Goal: Find specific page/section: Find specific page/section

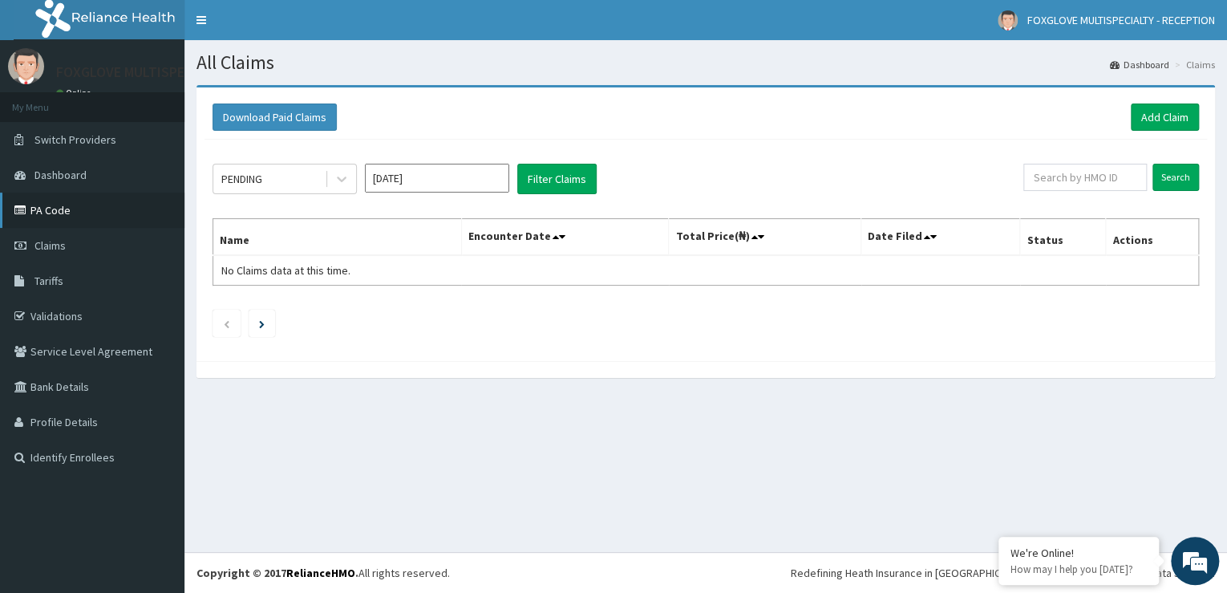
click at [48, 210] on link "PA Code" at bounding box center [92, 209] width 184 height 35
click at [58, 247] on span "Claims" at bounding box center [49, 245] width 31 height 14
click at [55, 278] on span "Tariffs" at bounding box center [48, 280] width 29 height 14
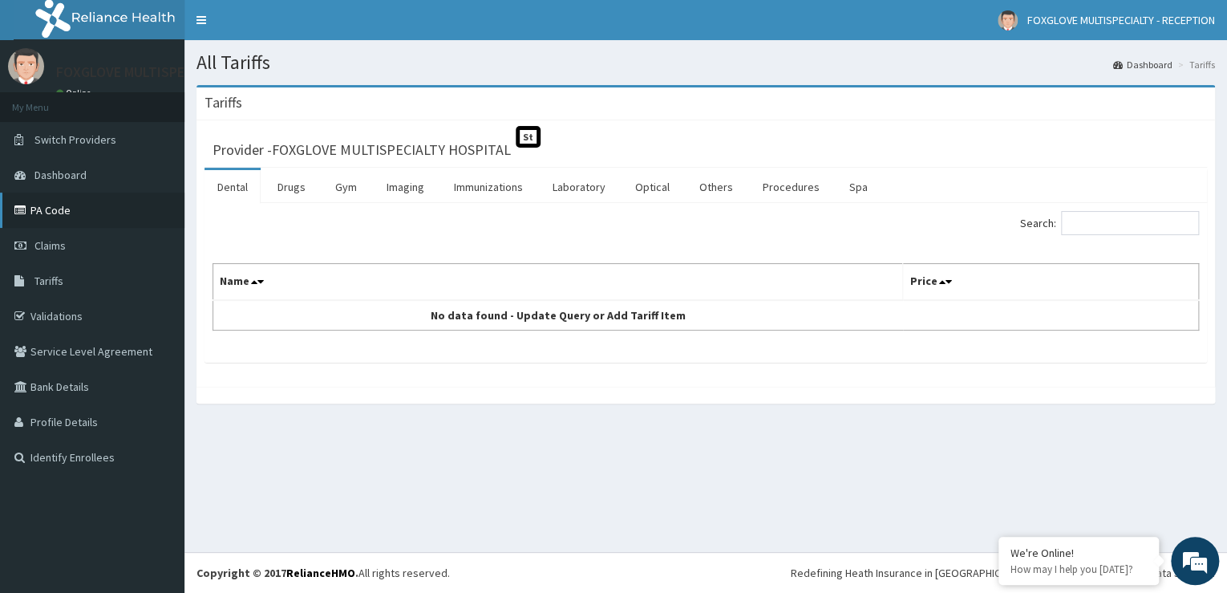
click at [51, 215] on link "PA Code" at bounding box center [92, 209] width 184 height 35
click at [54, 205] on link "PA Code" at bounding box center [92, 209] width 184 height 35
click at [51, 208] on link "PA Code" at bounding box center [92, 209] width 184 height 35
click at [58, 207] on link "PA Code" at bounding box center [92, 209] width 184 height 35
click at [71, 388] on link "Bank Details" at bounding box center [92, 386] width 184 height 35
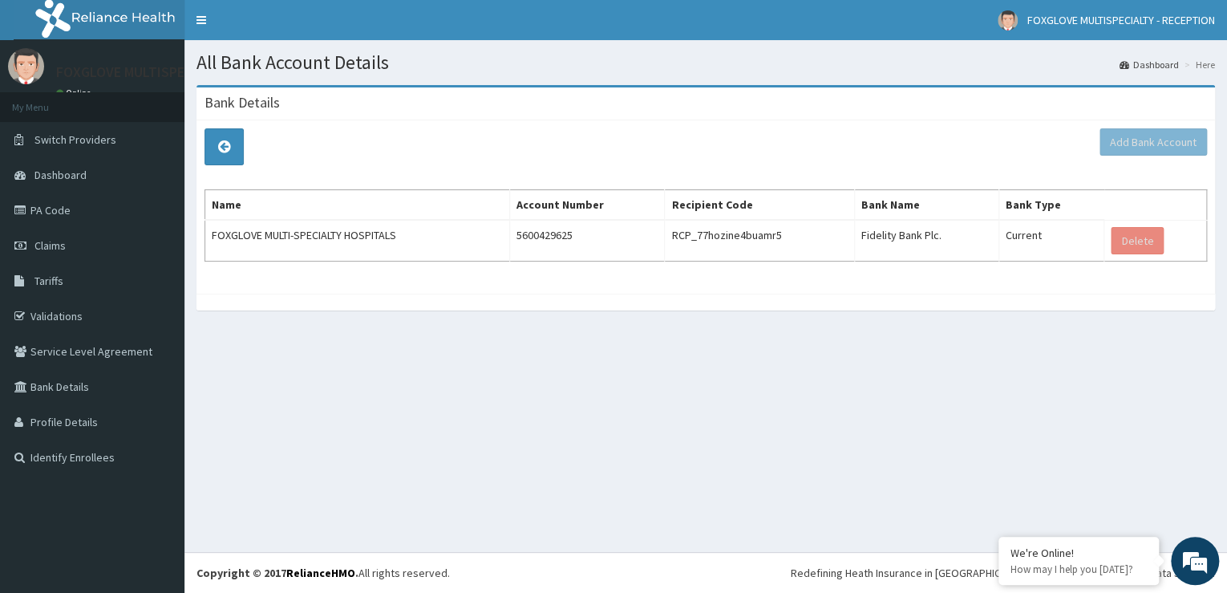
click at [640, 466] on div "All Bank Account Details Dashboard Here Bank Details Add Bank Account Name Acco…" at bounding box center [705, 296] width 1043 height 512
click at [22, 213] on icon at bounding box center [22, 210] width 16 height 11
